Goal: Transaction & Acquisition: Book appointment/travel/reservation

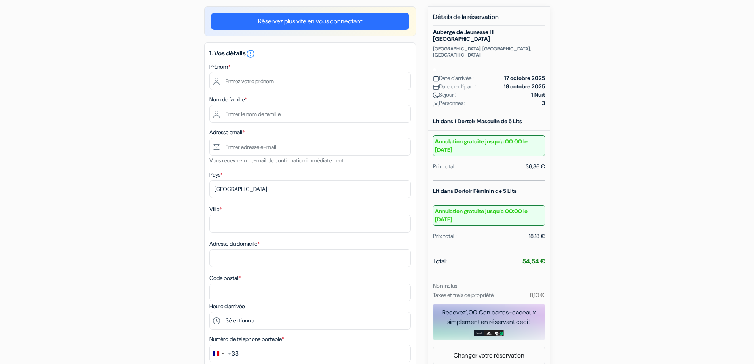
scroll to position [79, 0]
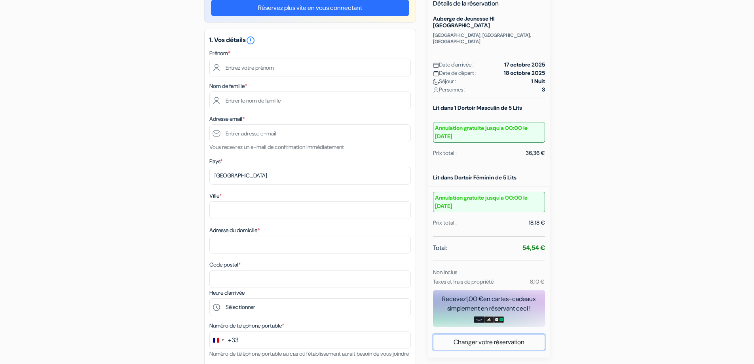
click at [480, 334] on link "Changer votre réservation" at bounding box center [488, 341] width 111 height 15
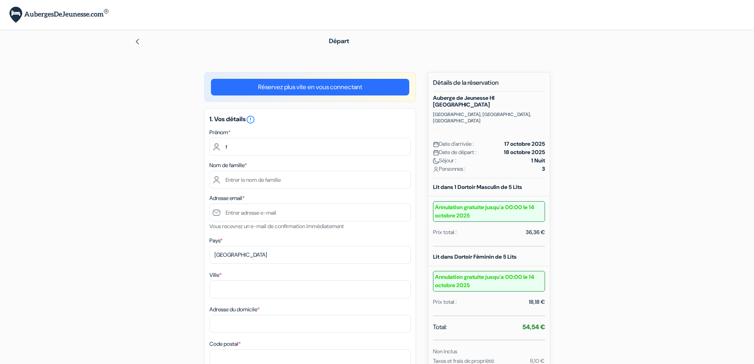
type input "franck"
type input "lubet"
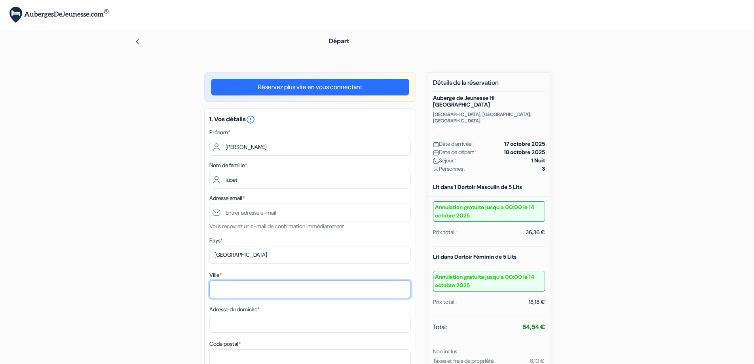
type input "béost"
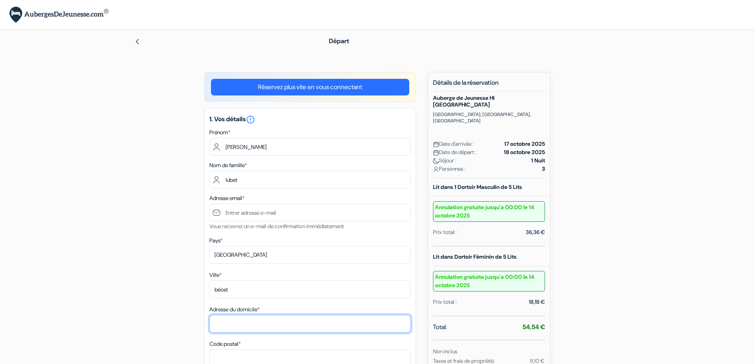
type input "6 place de l'église"
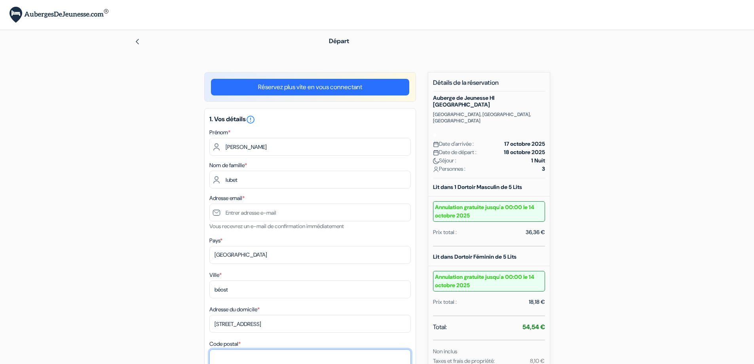
type input "64440"
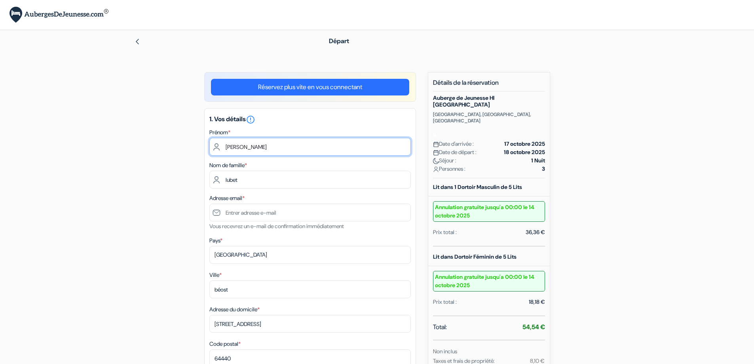
scroll to position [79, 0]
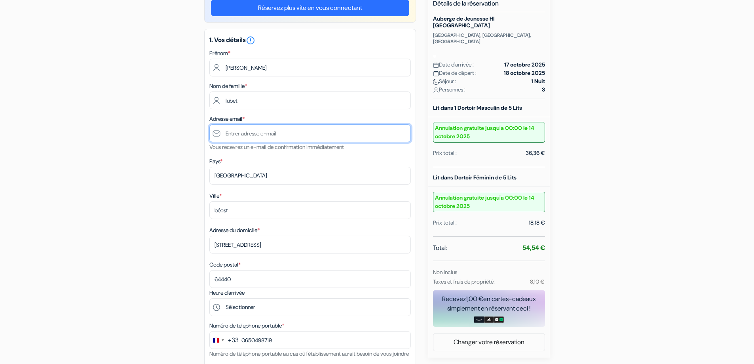
click at [235, 134] on input "text" at bounding box center [309, 133] width 201 height 18
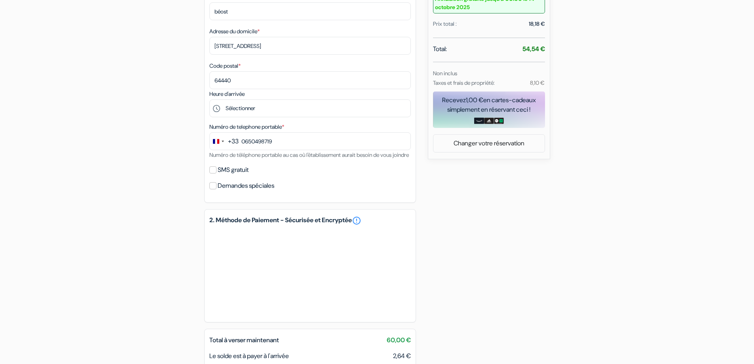
scroll to position [316, 0]
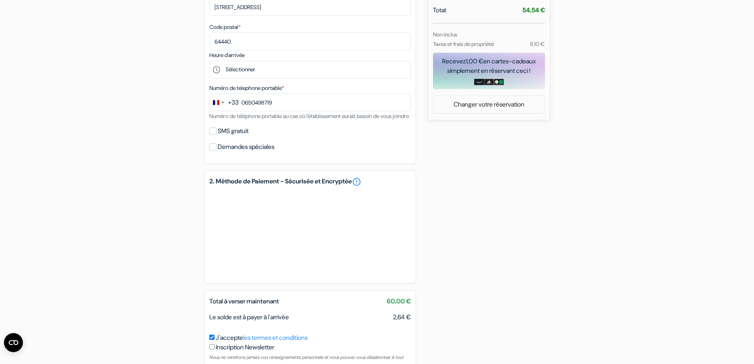
type input "6 50 49 87 19"
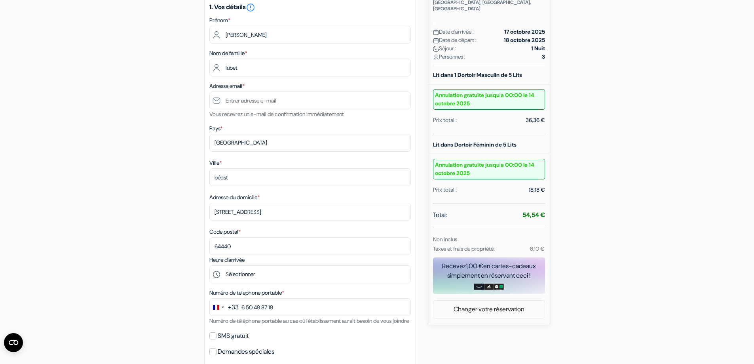
scroll to position [119, 0]
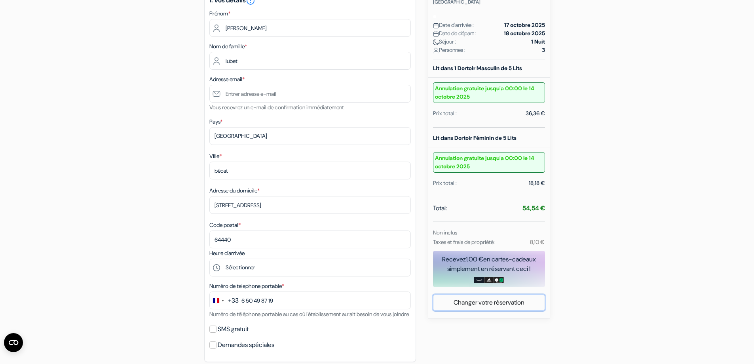
click at [471, 295] on link "Changer votre réservation" at bounding box center [488, 302] width 111 height 15
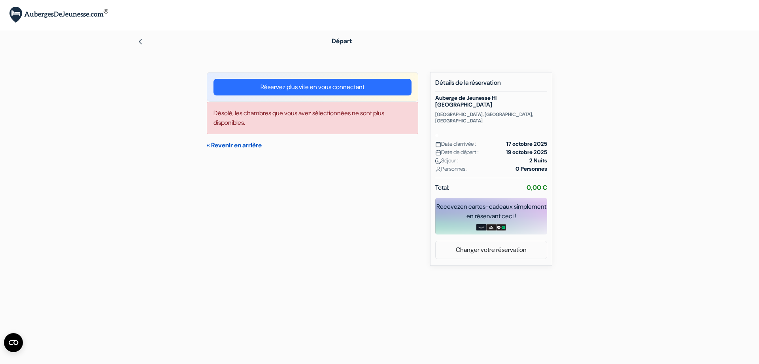
click at [229, 144] on link "« Revenir en arrière" at bounding box center [234, 145] width 55 height 8
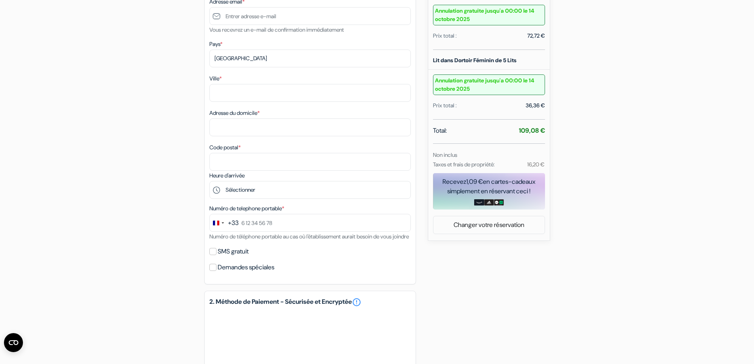
scroll to position [198, 0]
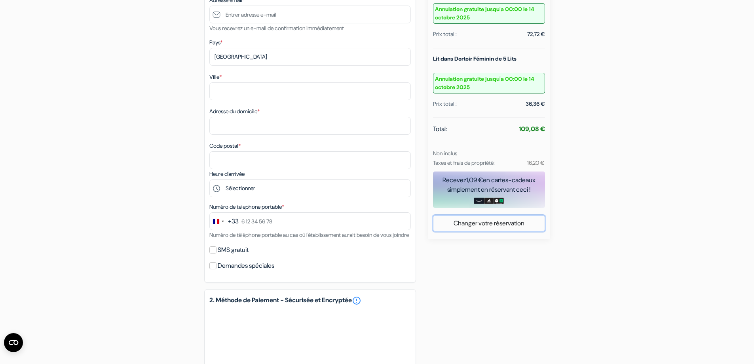
click at [495, 216] on link "Changer votre réservation" at bounding box center [488, 223] width 111 height 15
